Goal: Navigation & Orientation: Find specific page/section

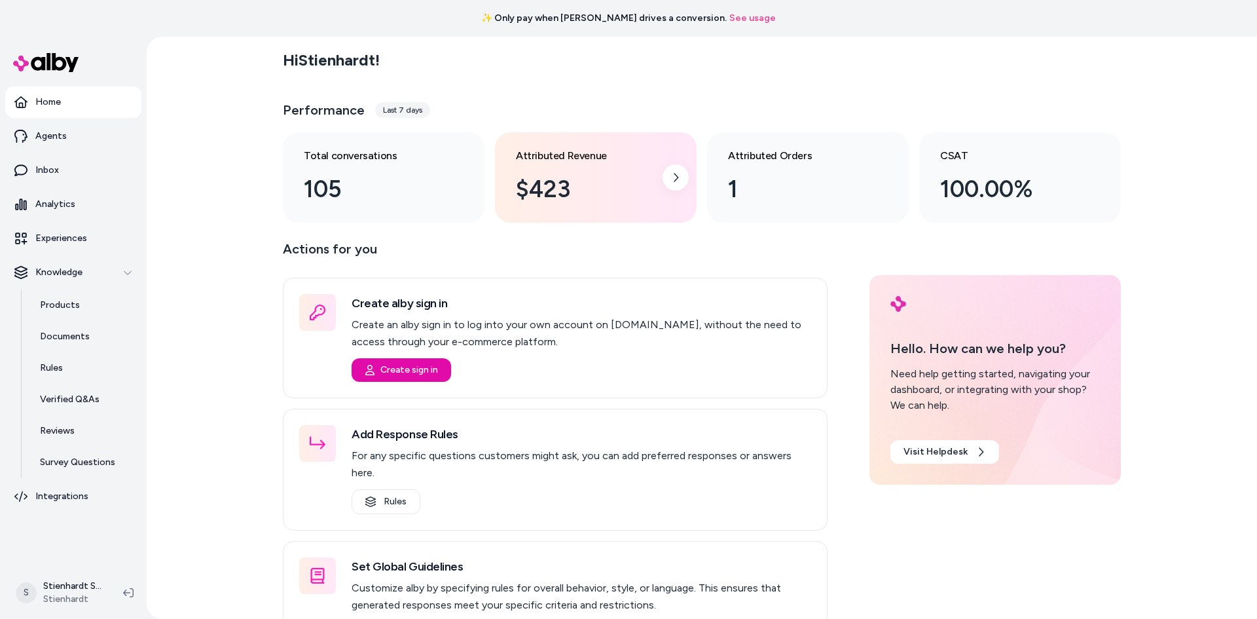
click at [574, 189] on div "$423" at bounding box center [585, 189] width 139 height 35
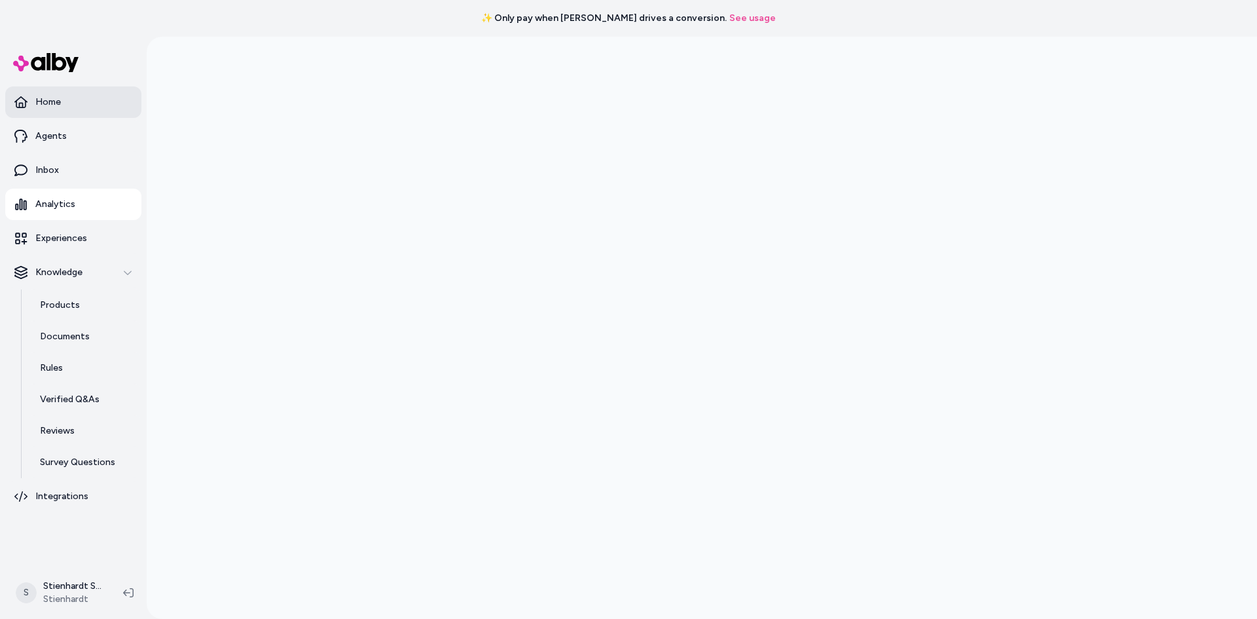
click at [68, 92] on link "Home" at bounding box center [73, 101] width 136 height 31
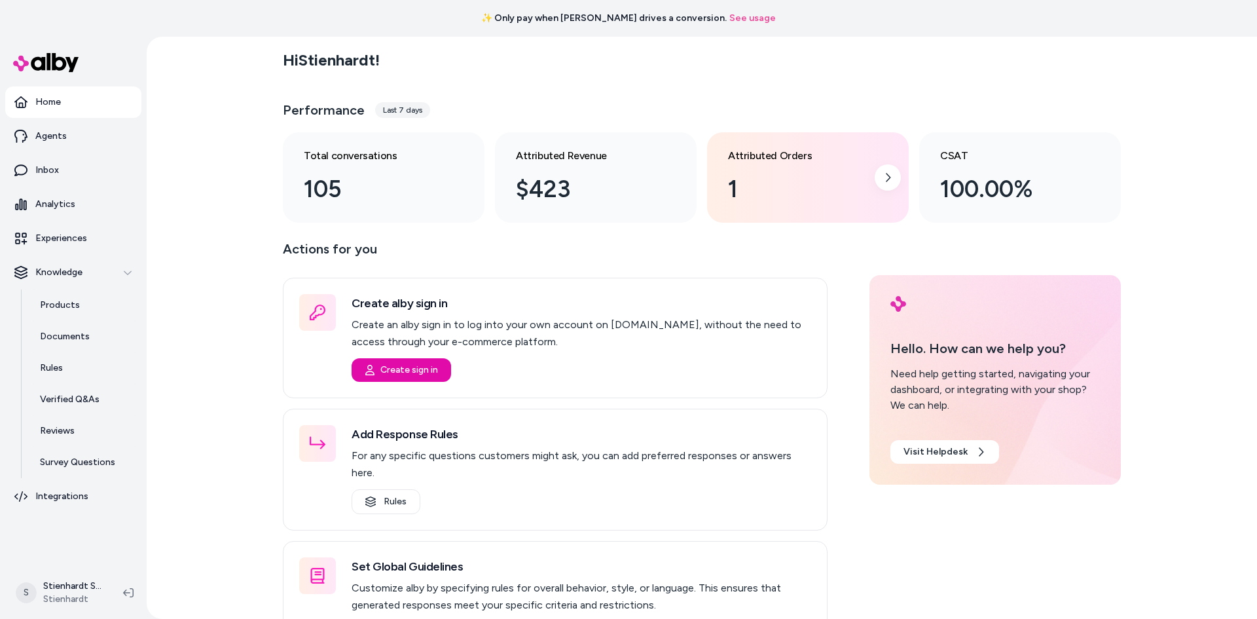
click at [770, 206] on div "1" at bounding box center [797, 189] width 139 height 35
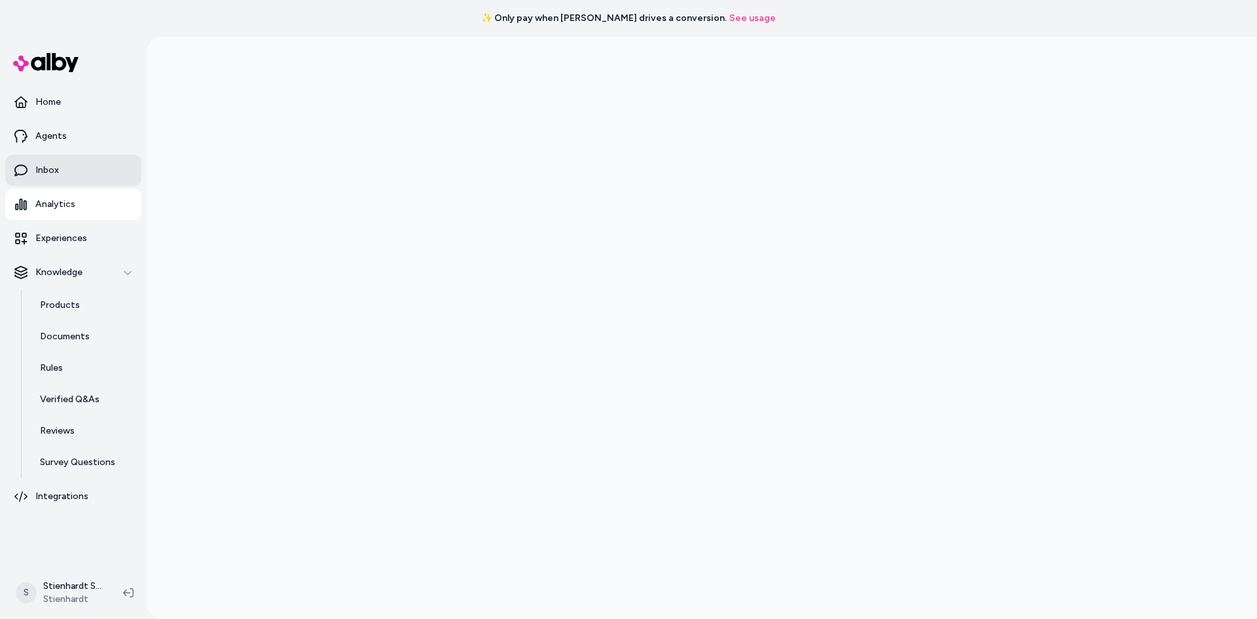
click at [38, 165] on p "Inbox" at bounding box center [47, 170] width 24 height 13
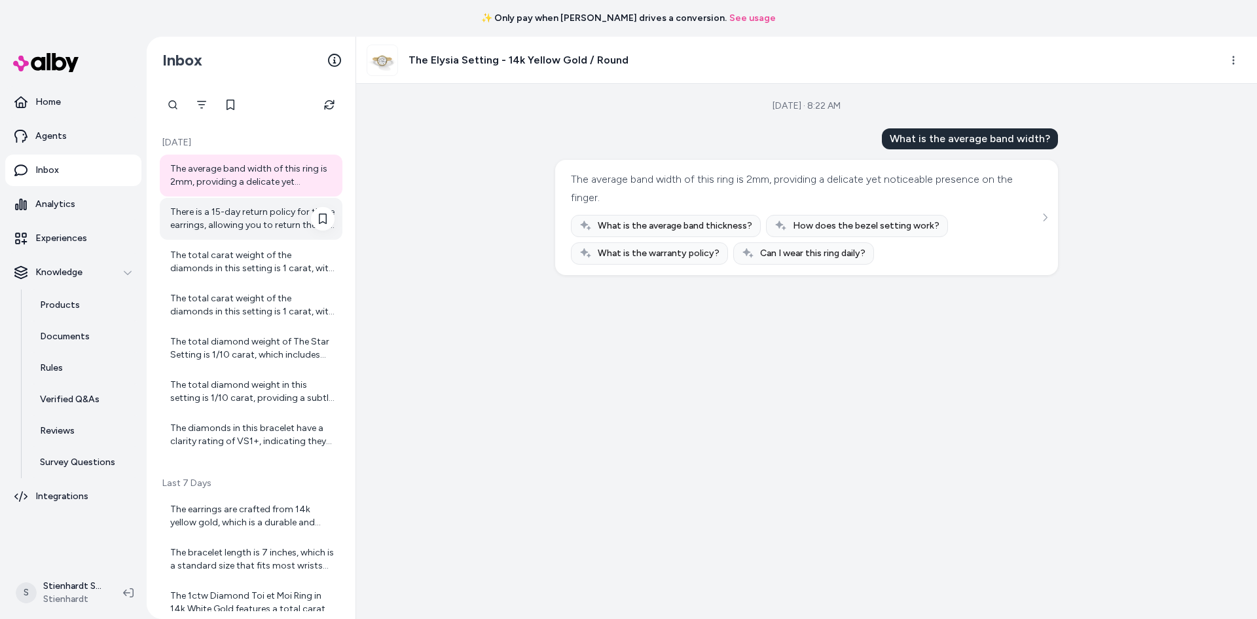
click at [275, 203] on div "There is a 15-day return policy for these earrings, allowing you to return them…" at bounding box center [251, 219] width 183 height 42
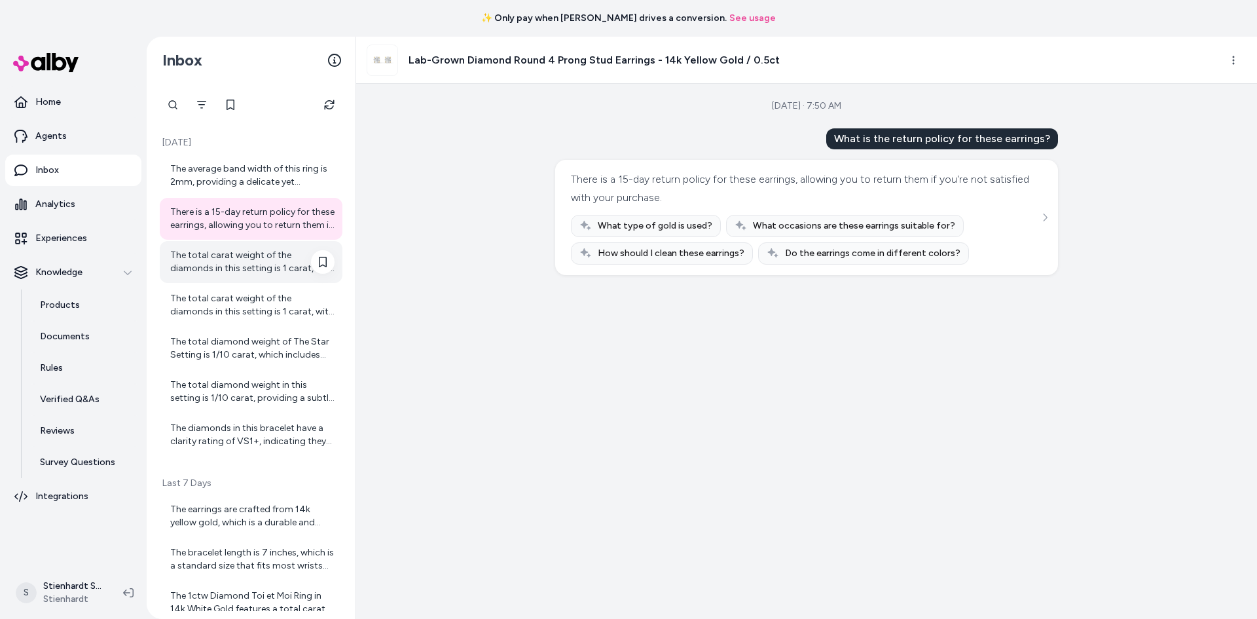
click at [268, 268] on div "The total carat weight of the diamonds in this setting is 1 carat, with a brill…" at bounding box center [252, 262] width 164 height 26
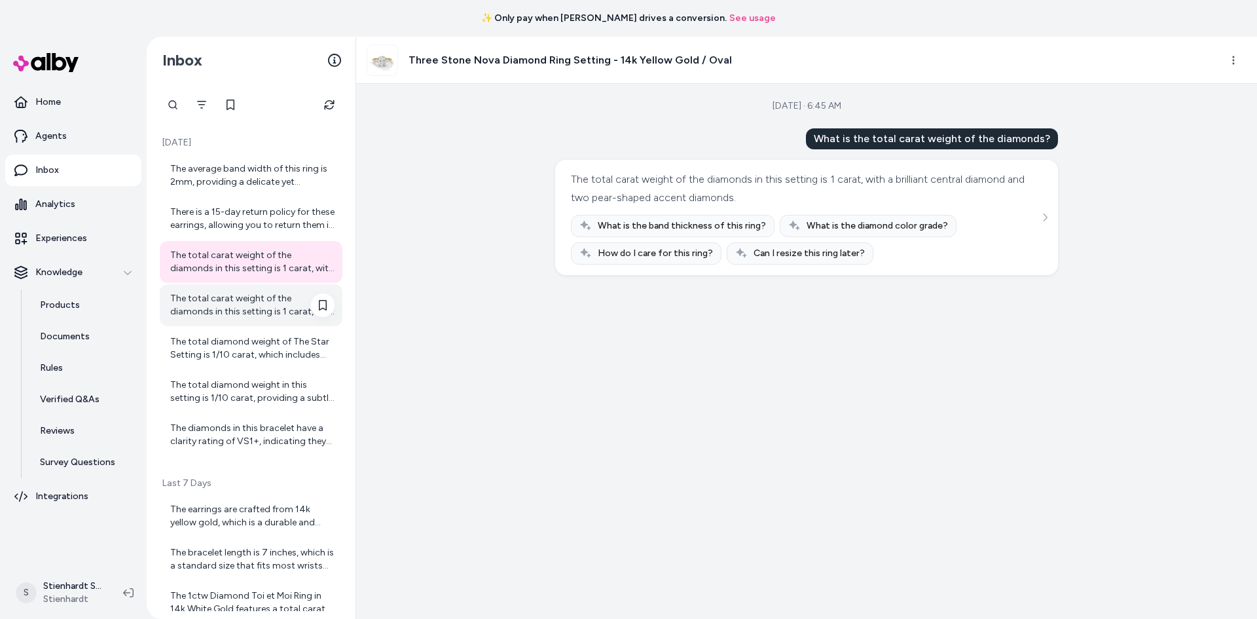
click at [225, 307] on div "The total carat weight of the diamonds in this setting is 1 carat, with a brill…" at bounding box center [252, 305] width 164 height 26
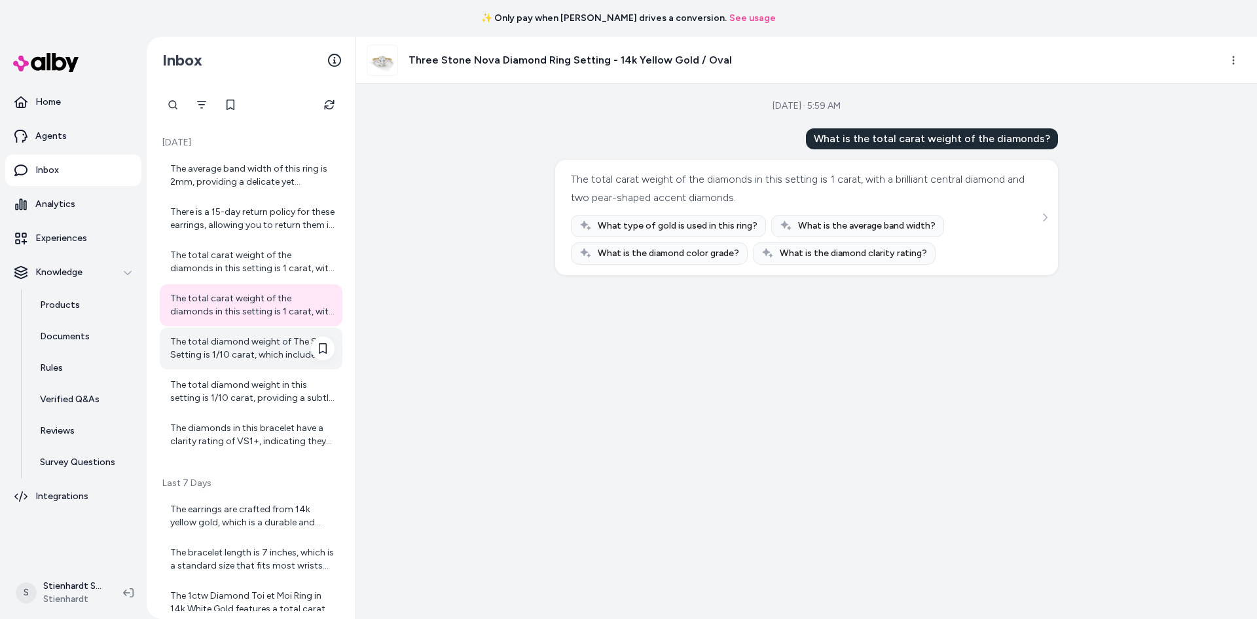
click at [246, 347] on div "The total diamond weight of The Star Setting is 1/10 carat, which includes the …" at bounding box center [252, 348] width 164 height 26
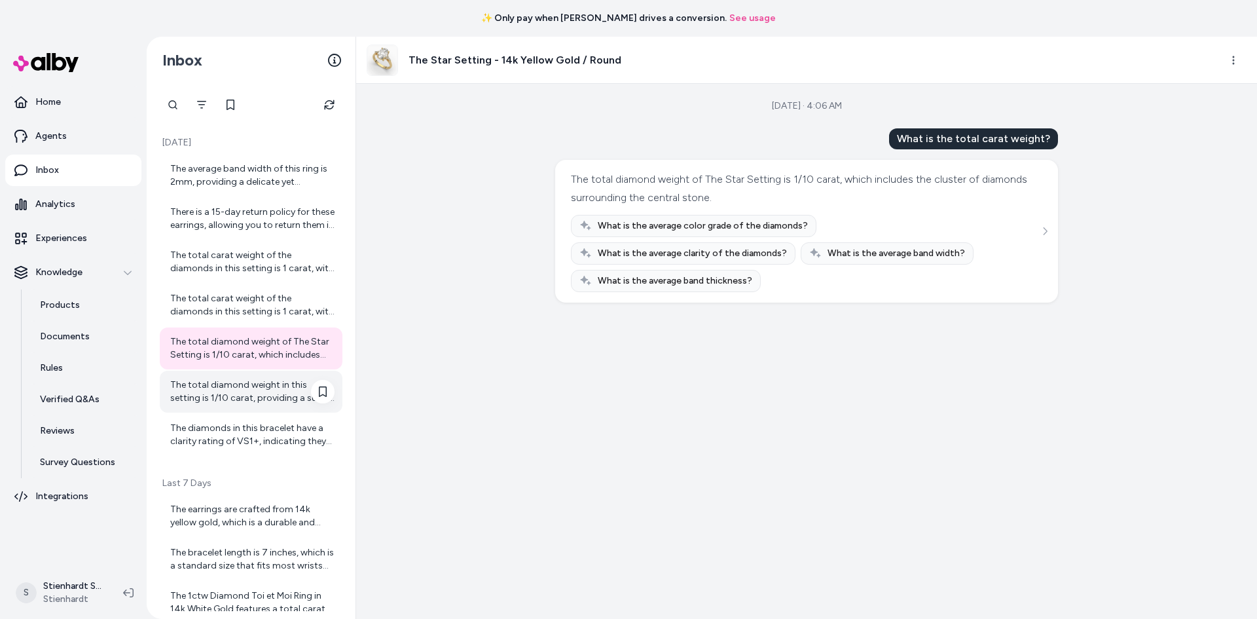
click at [247, 382] on div "The total diamond weight in this setting is 1/10 carat, providing a subtle yet …" at bounding box center [252, 392] width 164 height 26
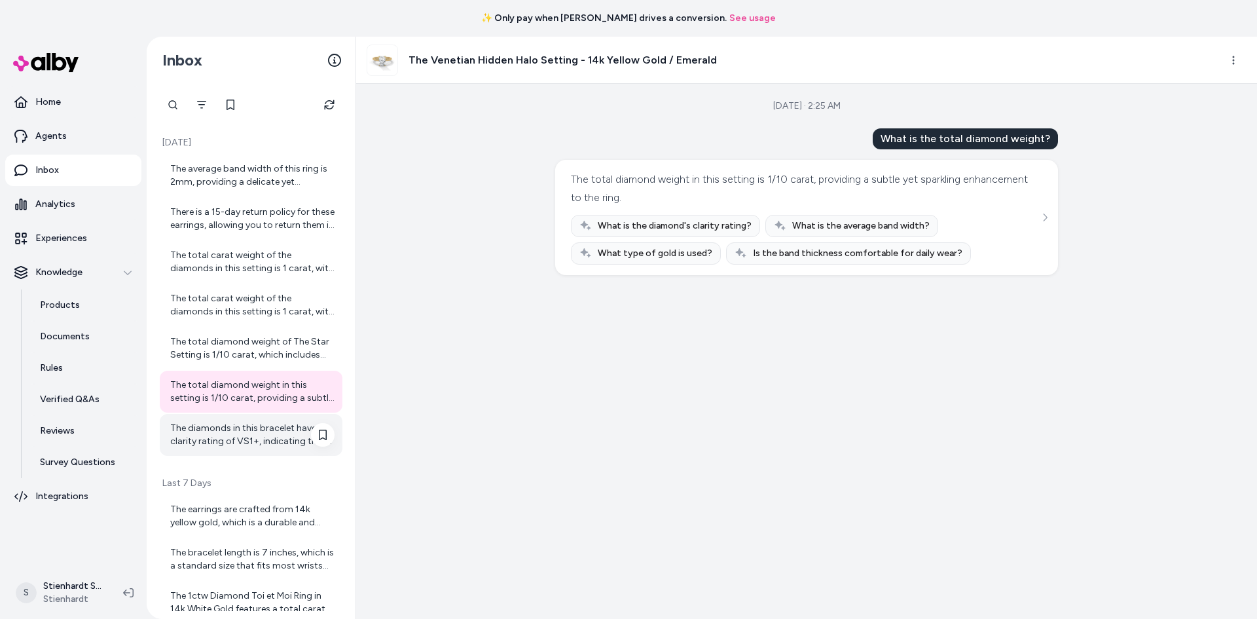
click at [246, 420] on div "The diamonds in this bracelet have a clarity rating of VS1+, indicating they ar…" at bounding box center [251, 435] width 183 height 42
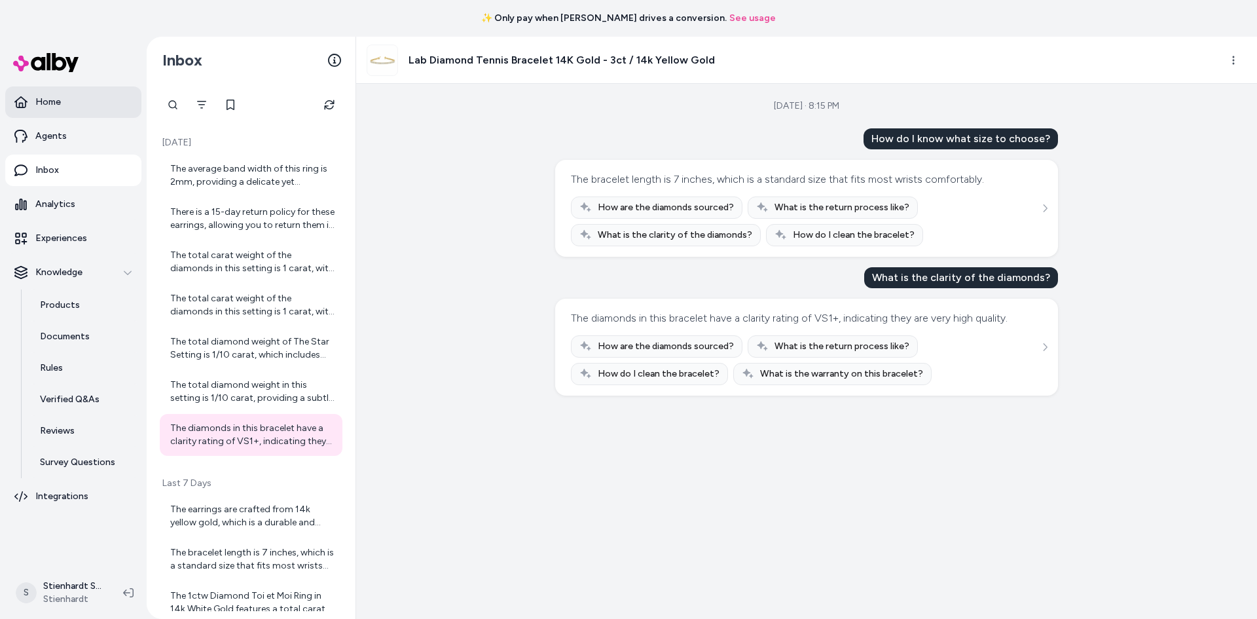
click at [58, 102] on p "Home" at bounding box center [48, 102] width 26 height 13
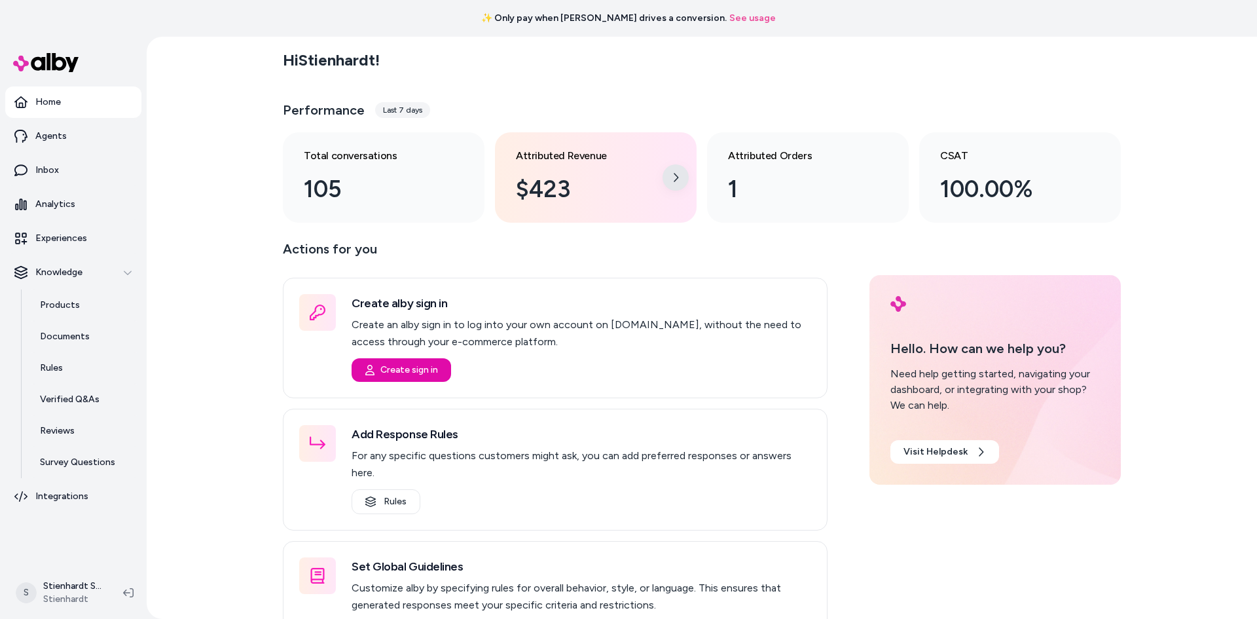
click at [671, 173] on icon at bounding box center [676, 177] width 10 height 10
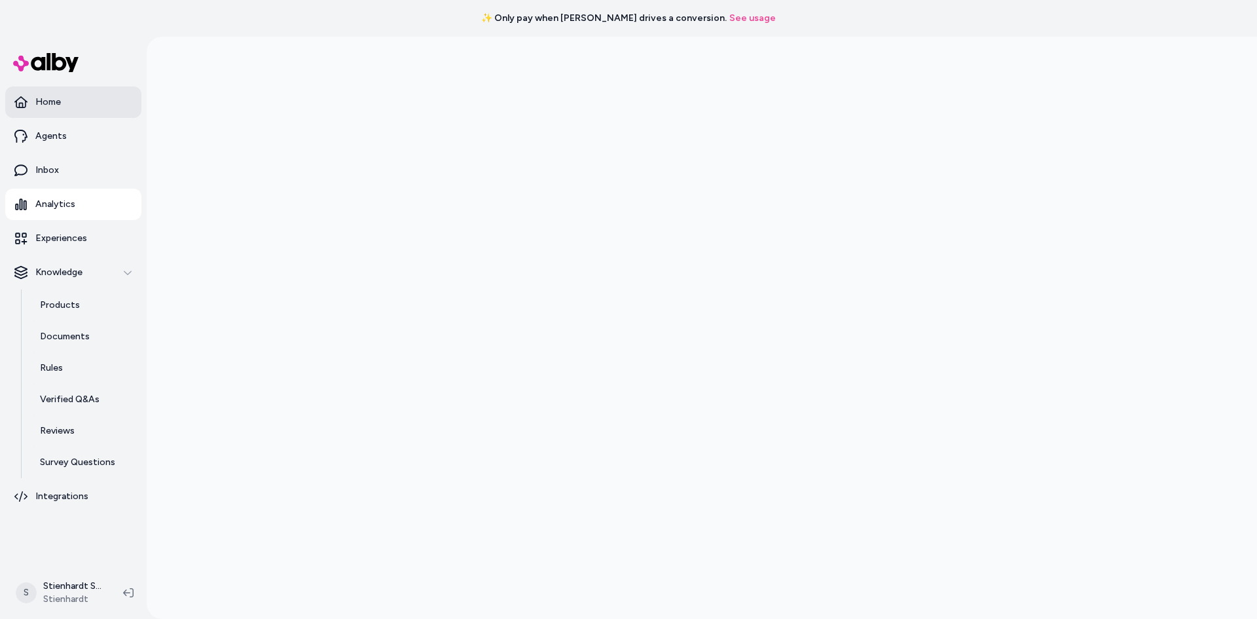
click at [117, 110] on link "Home" at bounding box center [73, 101] width 136 height 31
